Goal: Task Accomplishment & Management: Manage account settings

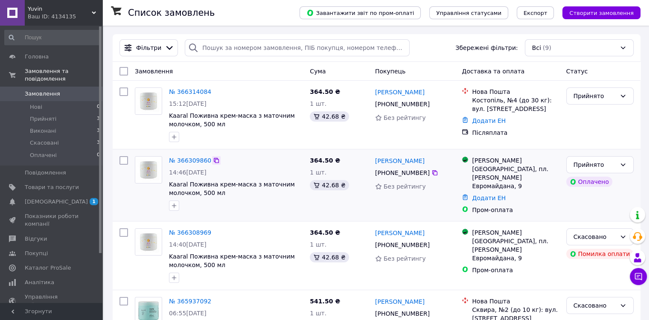
click at [214, 161] on icon at bounding box center [216, 160] width 7 height 7
click at [184, 158] on link "№ 366309860" at bounding box center [190, 160] width 42 height 7
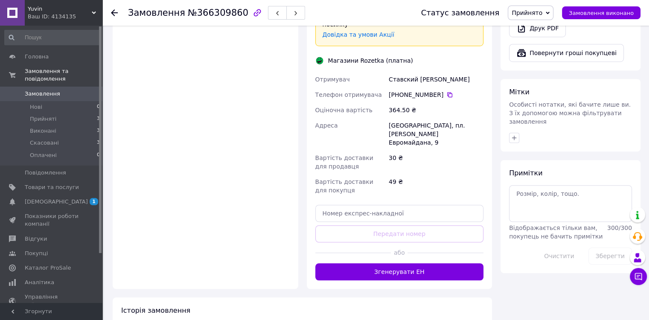
scroll to position [578, 0]
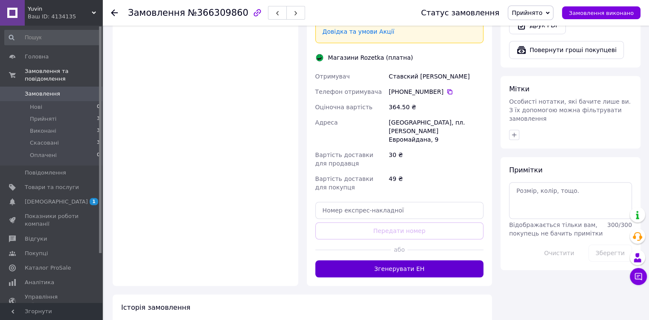
click at [400, 260] on button "Згенерувати ЕН" at bounding box center [399, 268] width 169 height 17
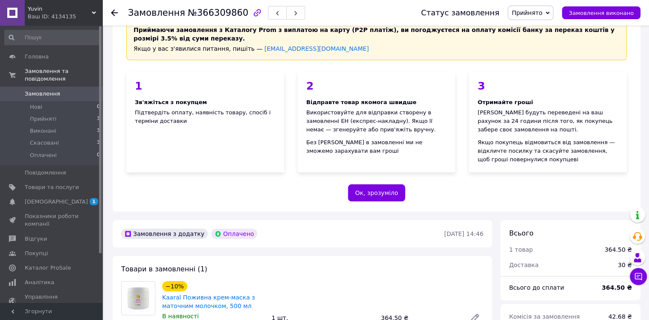
scroll to position [0, 0]
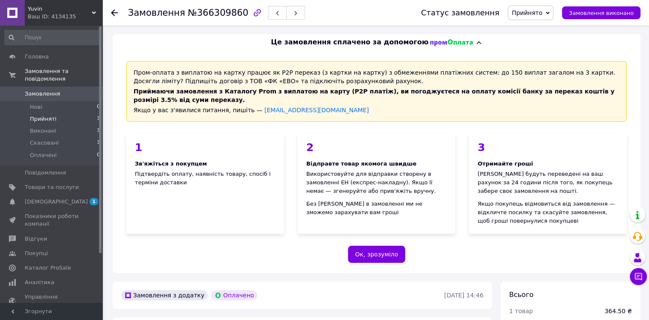
click at [53, 113] on li "Прийняті 3" at bounding box center [52, 119] width 105 height 12
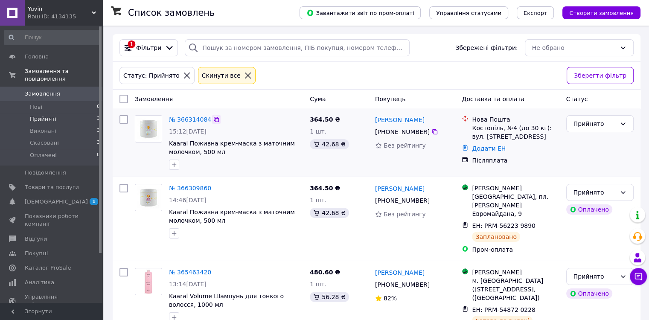
click at [214, 118] on icon at bounding box center [216, 119] width 5 height 5
click at [197, 120] on link "№ 366314084" at bounding box center [190, 119] width 42 height 7
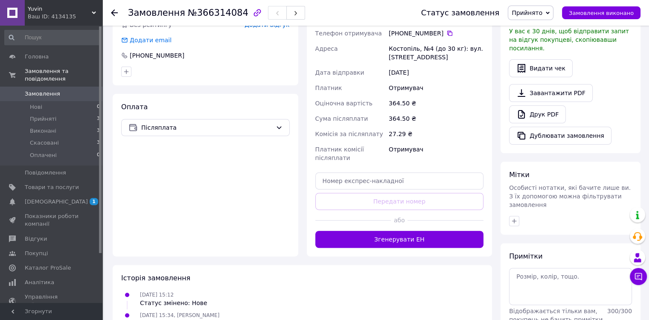
scroll to position [237, 0]
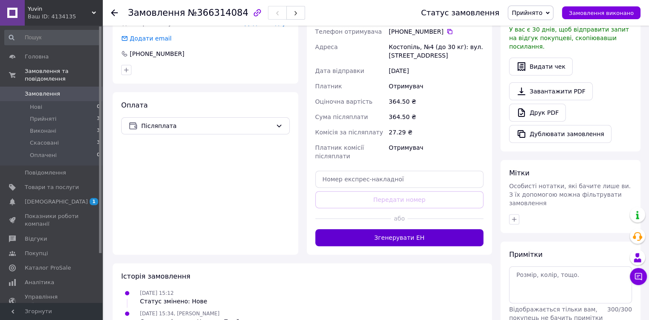
click at [381, 239] on button "Згенерувати ЕН" at bounding box center [399, 237] width 169 height 17
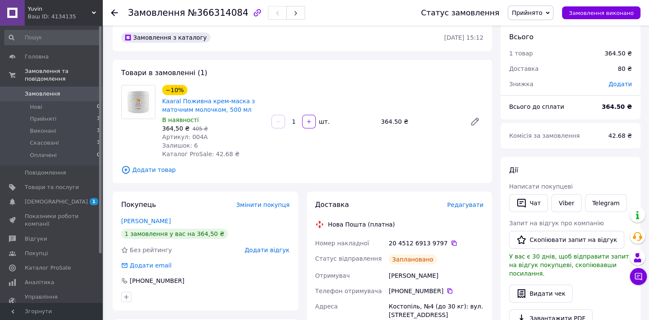
scroll to position [0, 0]
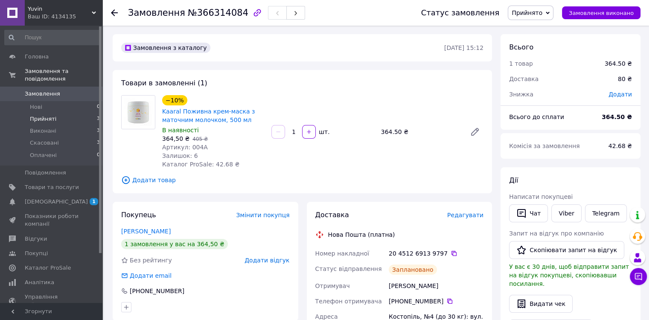
click at [53, 113] on li "Прийняті 3" at bounding box center [52, 119] width 105 height 12
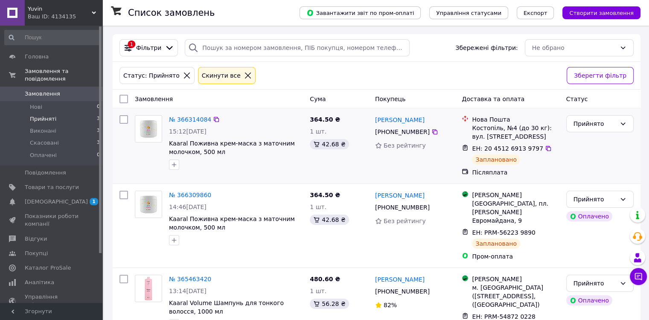
scroll to position [41, 0]
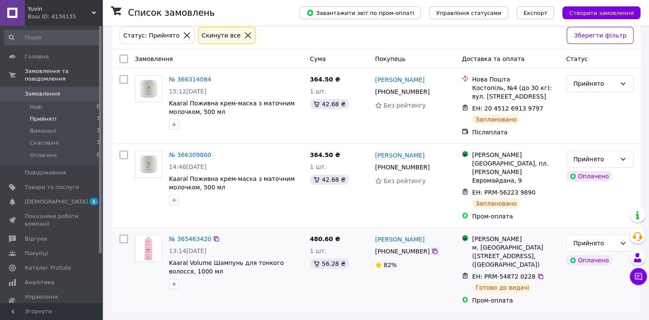
click at [432, 249] on icon at bounding box center [434, 251] width 5 height 5
click at [266, 285] on div "№ 365463420 13:14[DATE] Kaaral Volume Шампунь для тонкого волосся, 1000 мл" at bounding box center [218, 269] width 175 height 77
drag, startPoint x: 215, startPoint y: 264, endPoint x: 169, endPoint y: 253, distance: 47.8
click at [169, 253] on div "№ 365463420 13:14[DATE] Kaaral Volume Шампунь для тонкого волосся, 1000 мл" at bounding box center [236, 261] width 141 height 61
copy span "Kaaral Volume Шампунь для тонкого волосся, 1000 мл"
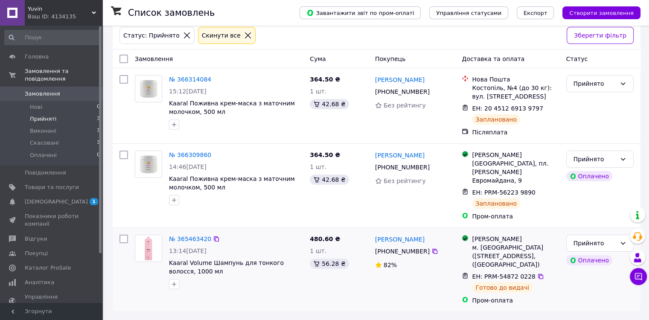
click at [359, 305] on div "480.60 ₴ 1 шт. 56.28 ₴" at bounding box center [338, 269] width 65 height 77
drag, startPoint x: 534, startPoint y: 265, endPoint x: 470, endPoint y: 238, distance: 69.1
click at [470, 238] on div "Магазини Rozetka м. [GEOGRAPHIC_DATA] ([STREET_ADDRESS], ([GEOGRAPHIC_DATA])" at bounding box center [515, 252] width 90 height 34
copy div "м. [GEOGRAPHIC_DATA] ([STREET_ADDRESS], ([GEOGRAPHIC_DATA])"
click at [270, 309] on div "№ 365463420 13:14[DATE] Kaaral Volume Шампунь для тонкого волосся, 1000 мл 480.…" at bounding box center [377, 270] width 528 height 84
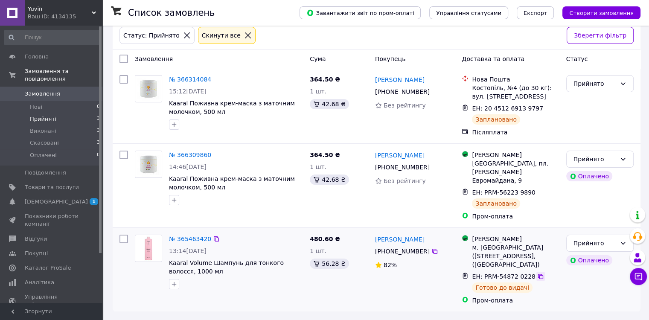
click at [537, 276] on icon at bounding box center [540, 276] width 7 height 7
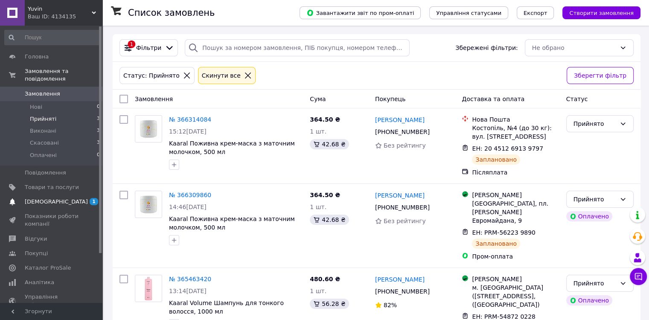
click at [58, 198] on span "[DEMOGRAPHIC_DATA]" at bounding box center [52, 202] width 54 height 8
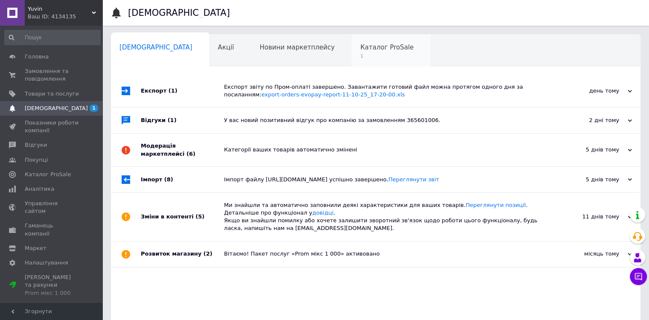
click at [352, 52] on div "Каталог ProSale 1" at bounding box center [391, 51] width 79 height 32
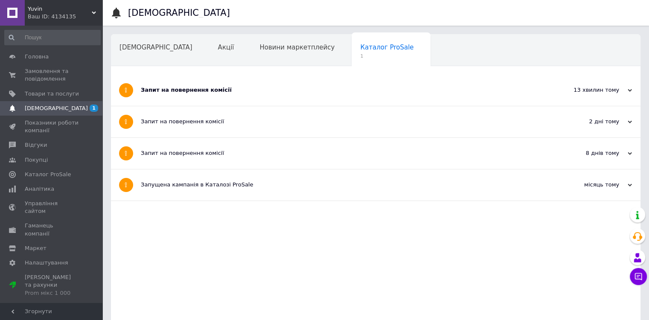
click at [199, 92] on div "Запит на повернення комісії" at bounding box center [344, 90] width 406 height 8
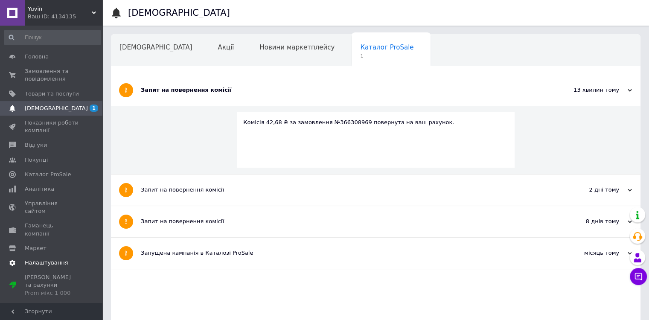
scroll to position [23, 0]
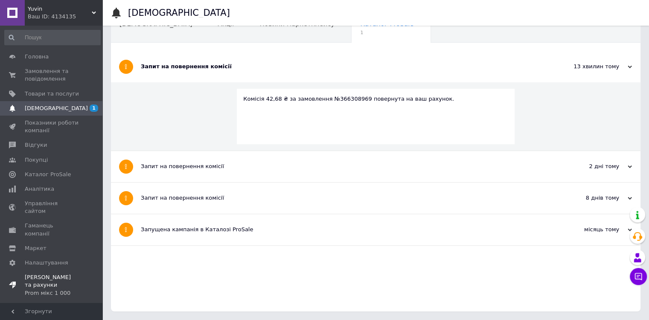
click at [58, 274] on span "[PERSON_NAME] та рахунки Prom мікс 1 000" at bounding box center [52, 285] width 54 height 23
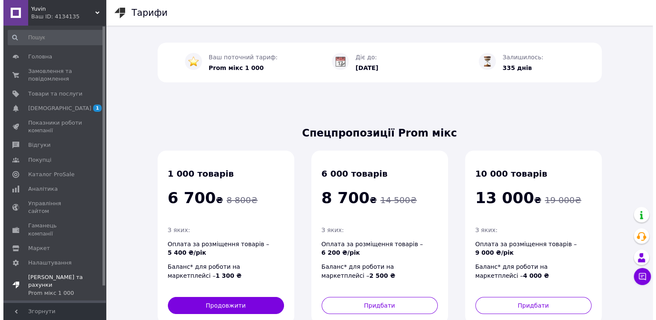
scroll to position [18, 0]
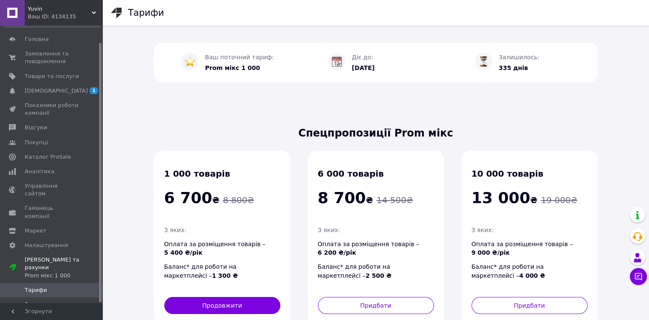
click at [32, 301] on span "Рахунки" at bounding box center [37, 305] width 24 height 8
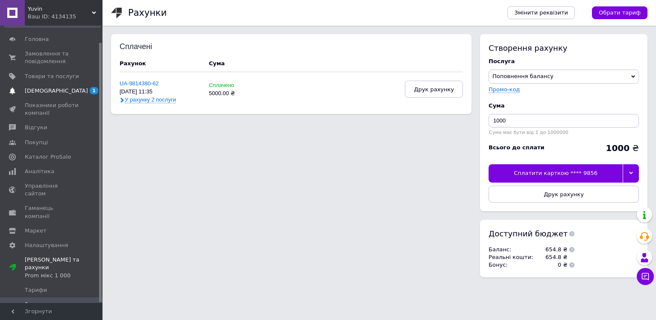
click at [58, 88] on span "[DEMOGRAPHIC_DATA]" at bounding box center [52, 91] width 54 height 8
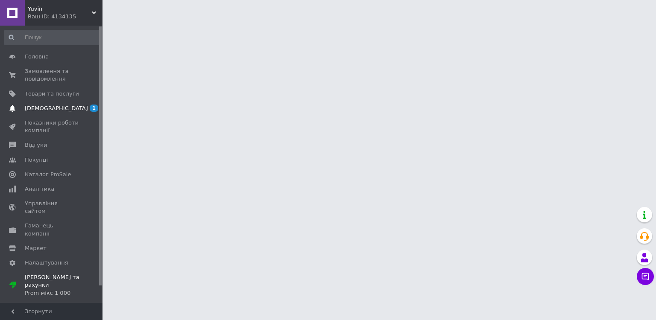
click at [50, 112] on span "[DEMOGRAPHIC_DATA]" at bounding box center [56, 109] width 63 height 8
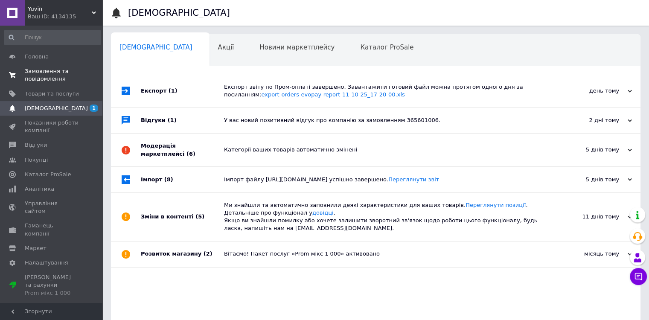
click at [46, 80] on span "Замовлення та повідомлення" at bounding box center [52, 74] width 54 height 15
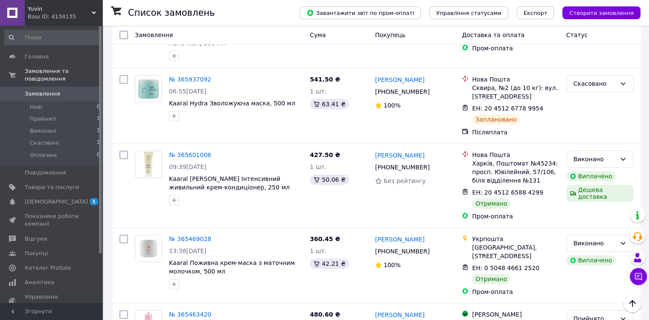
scroll to position [240, 0]
click at [51, 198] on span "[DEMOGRAPHIC_DATA]" at bounding box center [56, 202] width 63 height 8
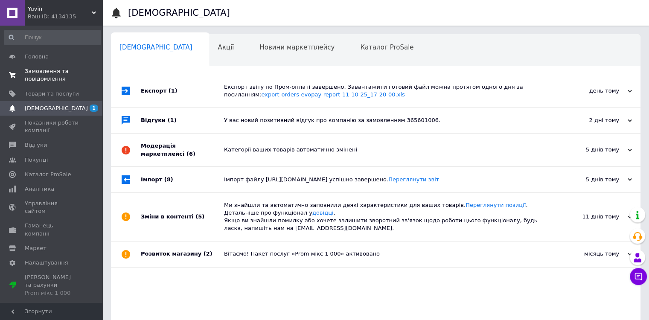
click at [50, 76] on span "Замовлення та повідомлення" at bounding box center [52, 74] width 54 height 15
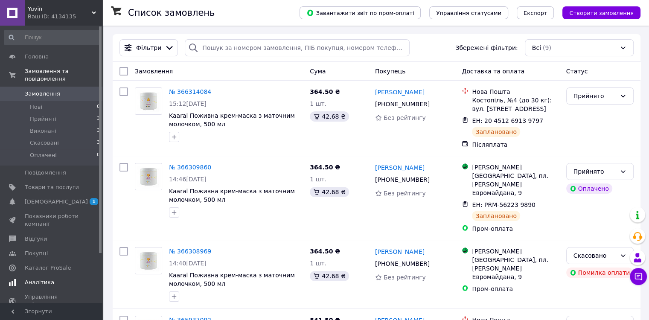
click at [44, 279] on span "Аналітика" at bounding box center [39, 283] width 29 height 8
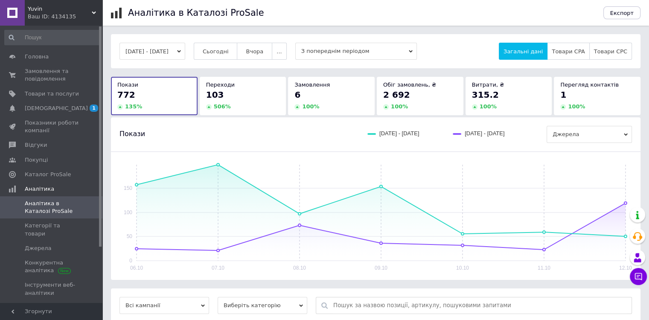
click at [185, 49] on button "[DATE] - [DATE]" at bounding box center [153, 51] width 66 height 17
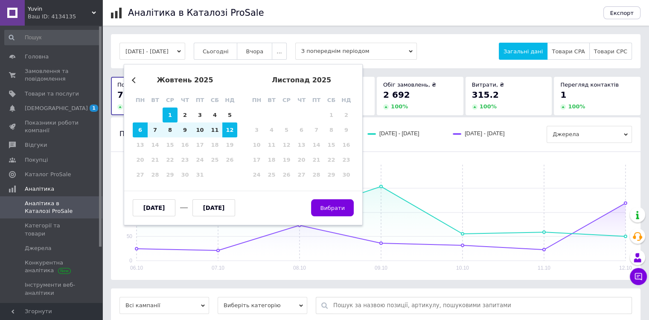
click at [169, 113] on div "1" at bounding box center [170, 115] width 15 height 15
type input "[DATE]"
click at [231, 130] on div "12" at bounding box center [229, 130] width 15 height 15
type input "[DATE]"
click at [337, 210] on span "Вибрати" at bounding box center [332, 208] width 25 height 6
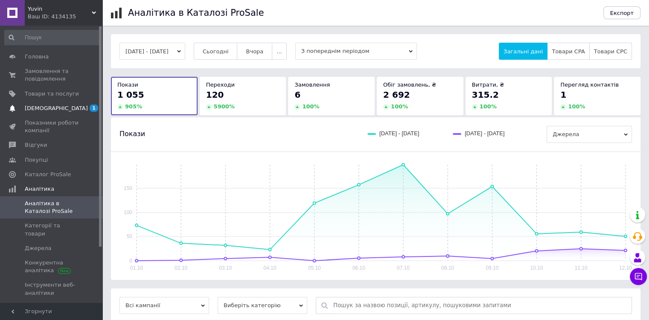
click at [56, 108] on span "[DEMOGRAPHIC_DATA]" at bounding box center [52, 109] width 54 height 8
